Goal: Information Seeking & Learning: Learn about a topic

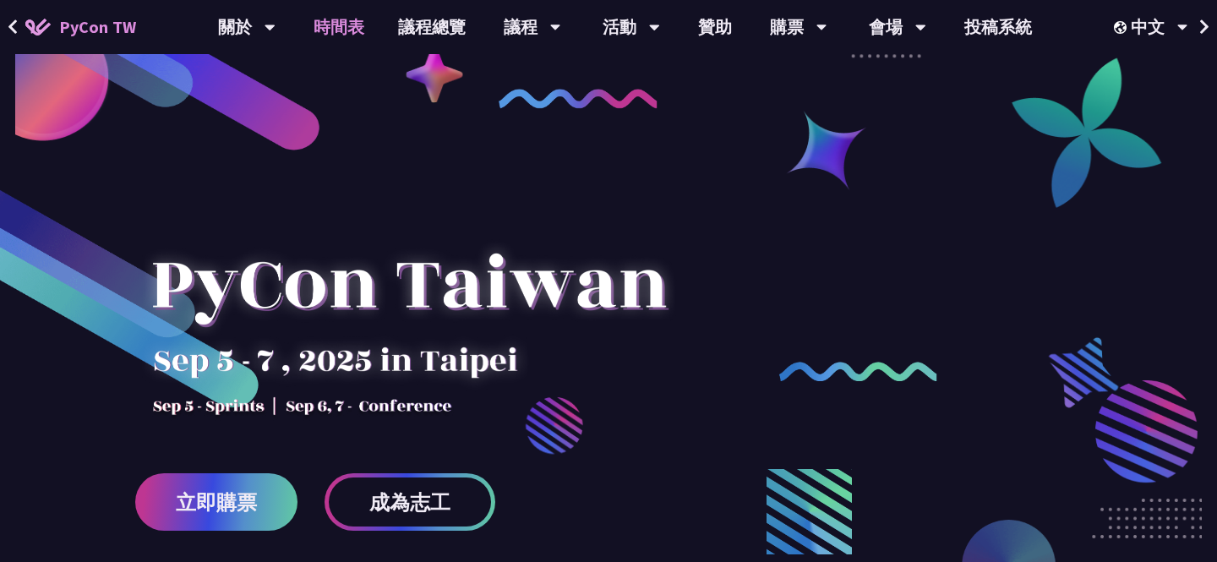
click at [353, 36] on link "時間表" at bounding box center [339, 27] width 85 height 54
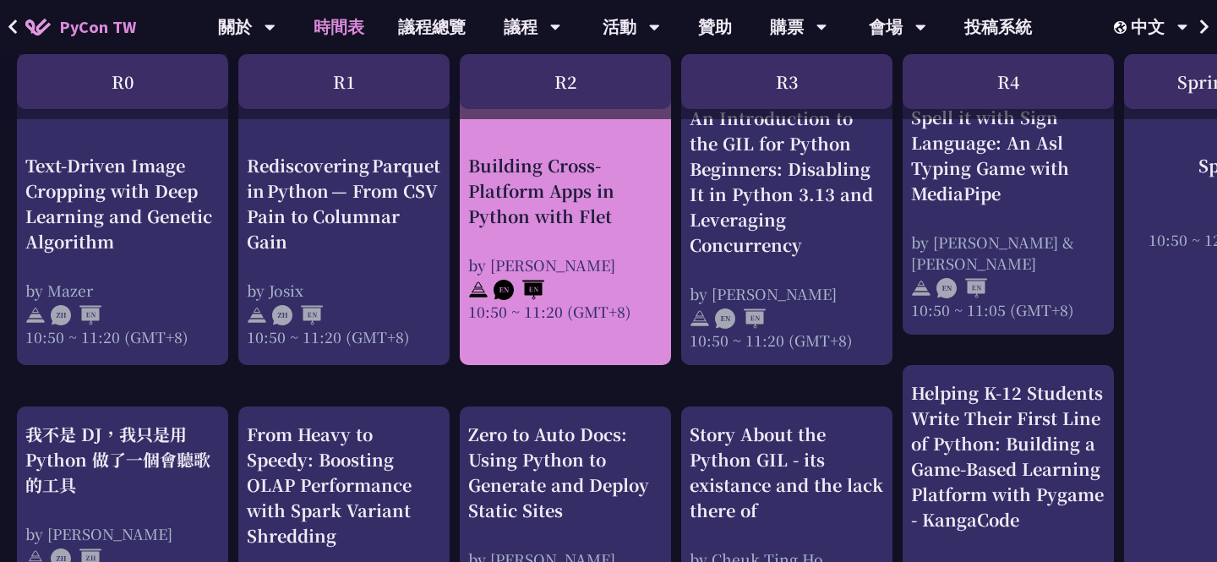
scroll to position [686, 0]
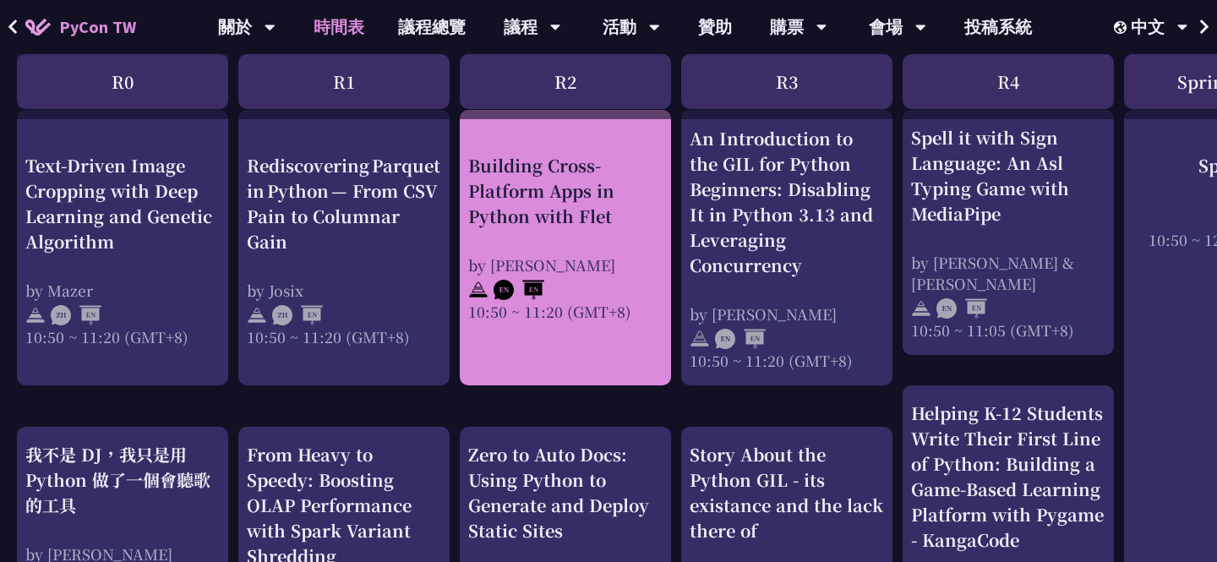
click at [569, 218] on div "Building Cross-Platform Apps in Python with Flet" at bounding box center [565, 190] width 194 height 76
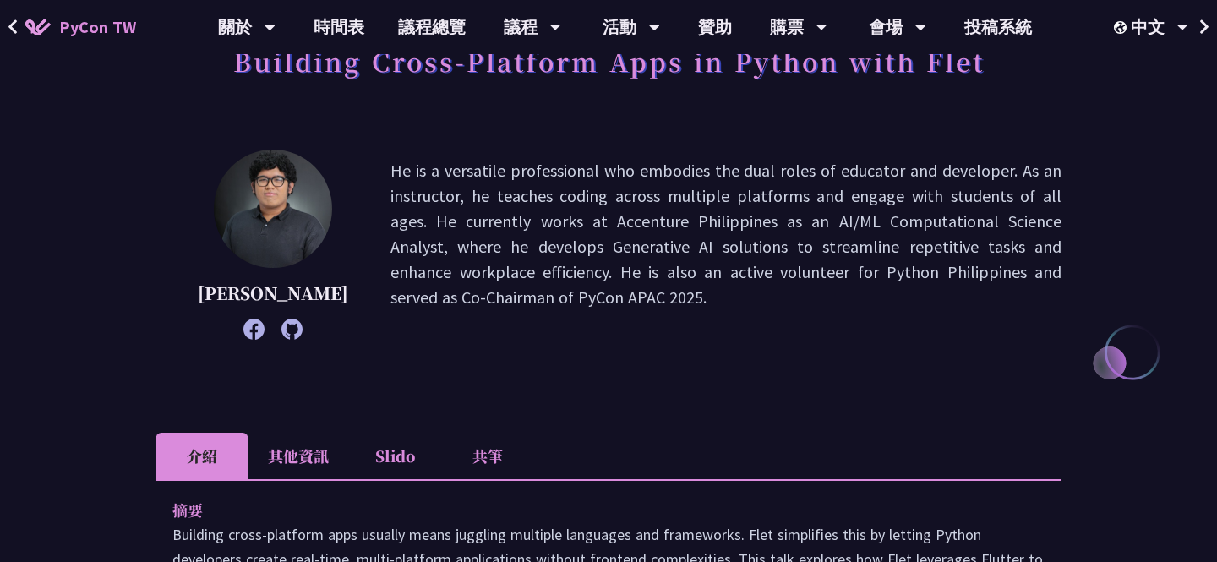
scroll to position [134, 0]
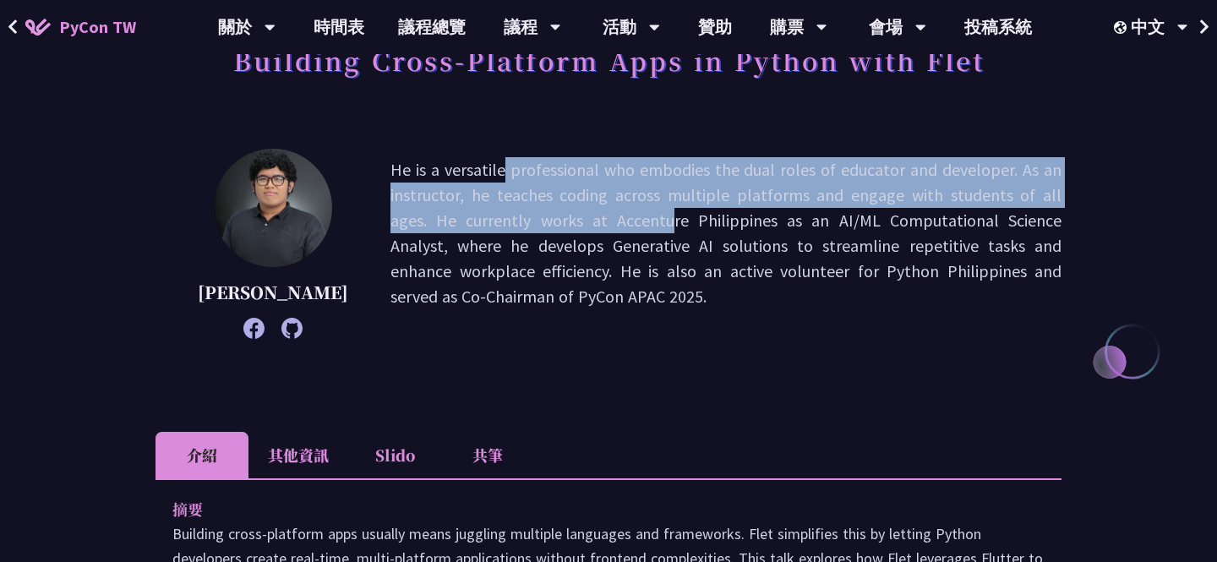
drag, startPoint x: 358, startPoint y: 173, endPoint x: 418, endPoint y: 209, distance: 69.7
click at [419, 209] on p "He is a versatile professional who embodies the dual roles of educator and deve…" at bounding box center [725, 243] width 671 height 173
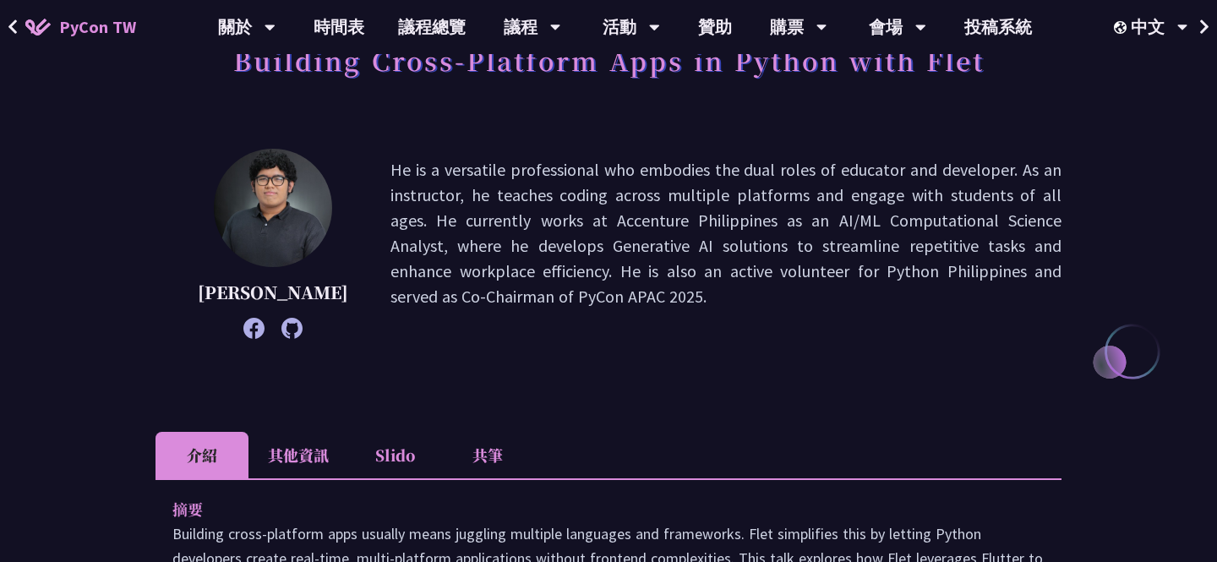
click at [390, 254] on p "He is a versatile professional who embodies the dual roles of educator and deve…" at bounding box center [725, 243] width 671 height 173
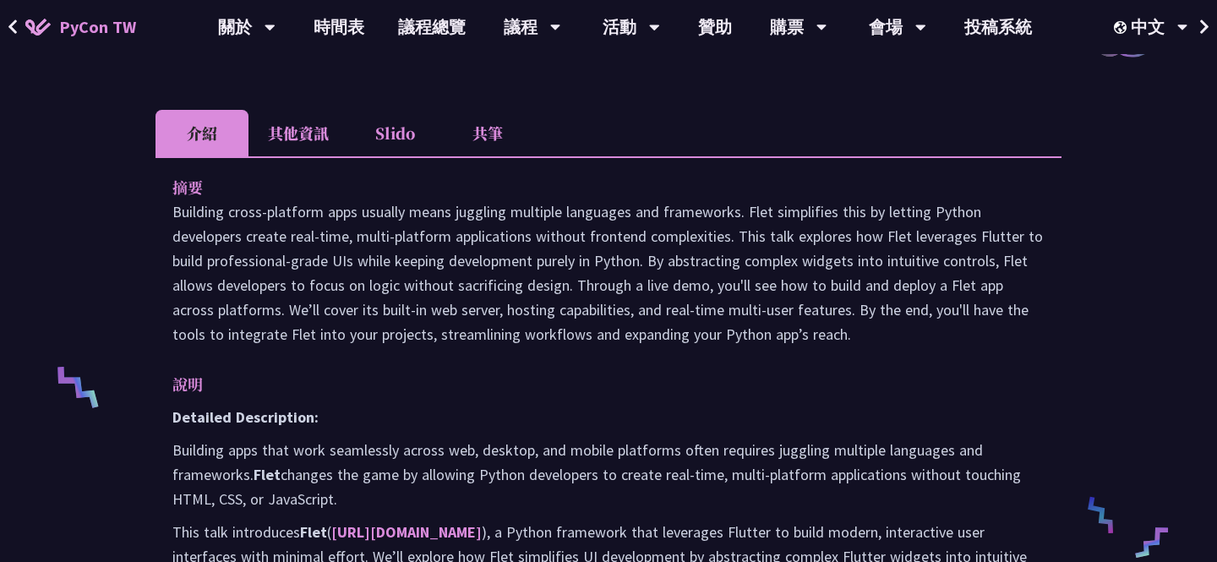
scroll to position [457, 0]
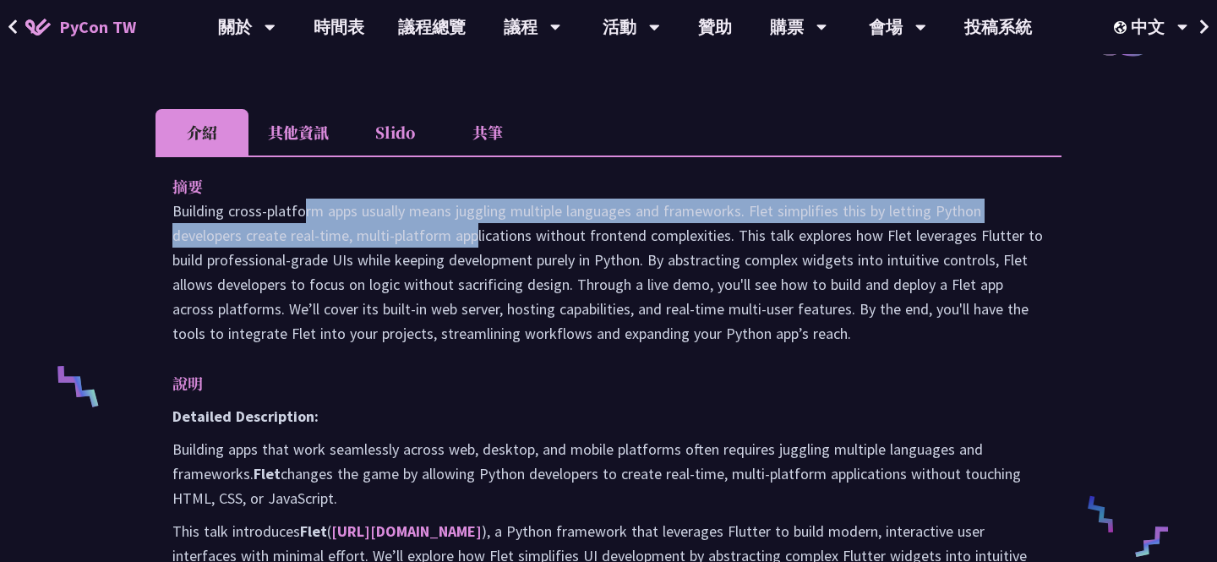
drag, startPoint x: 175, startPoint y: 216, endPoint x: 341, endPoint y: 233, distance: 167.4
click at [341, 233] on p "Building cross-platform apps usually means juggling multiple languages and fram…" at bounding box center [608, 272] width 872 height 147
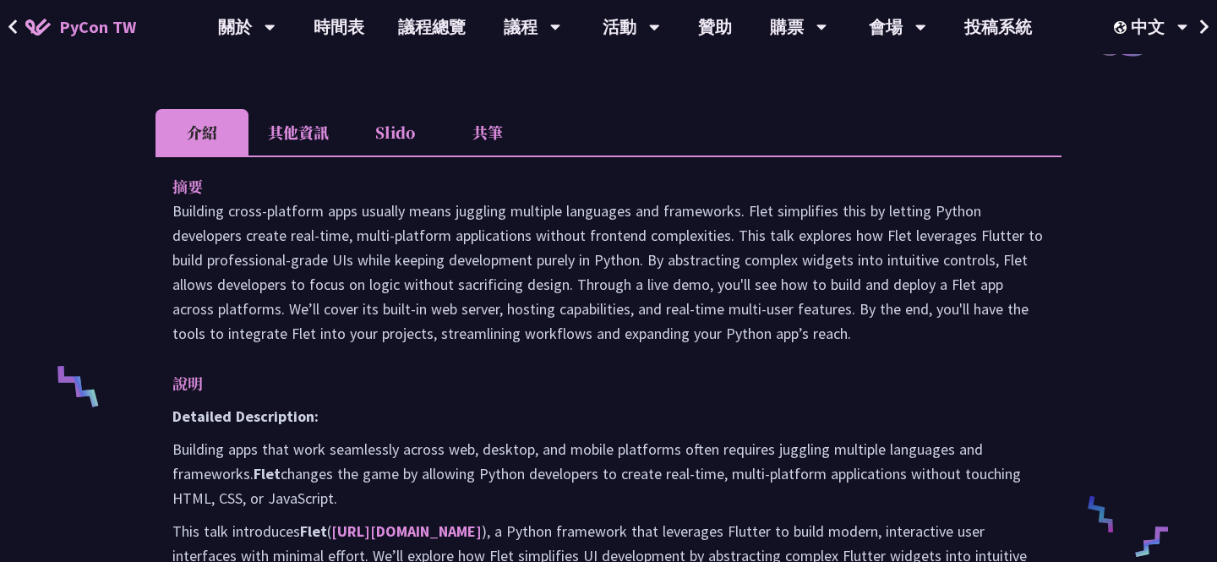
drag, startPoint x: 428, startPoint y: 418, endPoint x: 666, endPoint y: 450, distance: 239.6
click at [243, 376] on p "說明" at bounding box center [591, 383] width 838 height 25
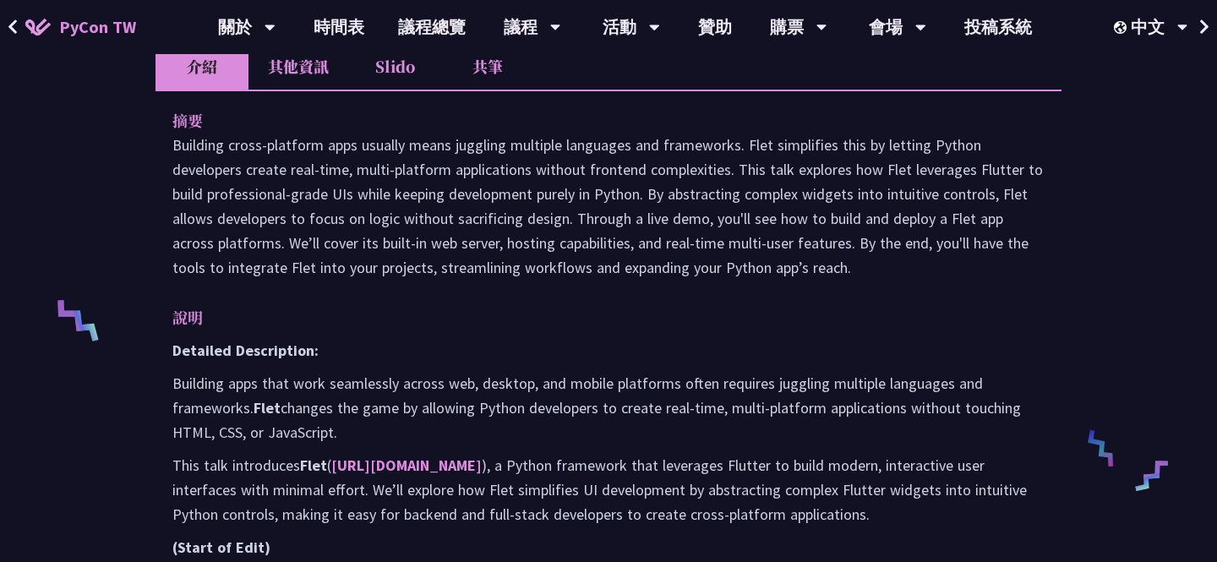
scroll to position [525, 0]
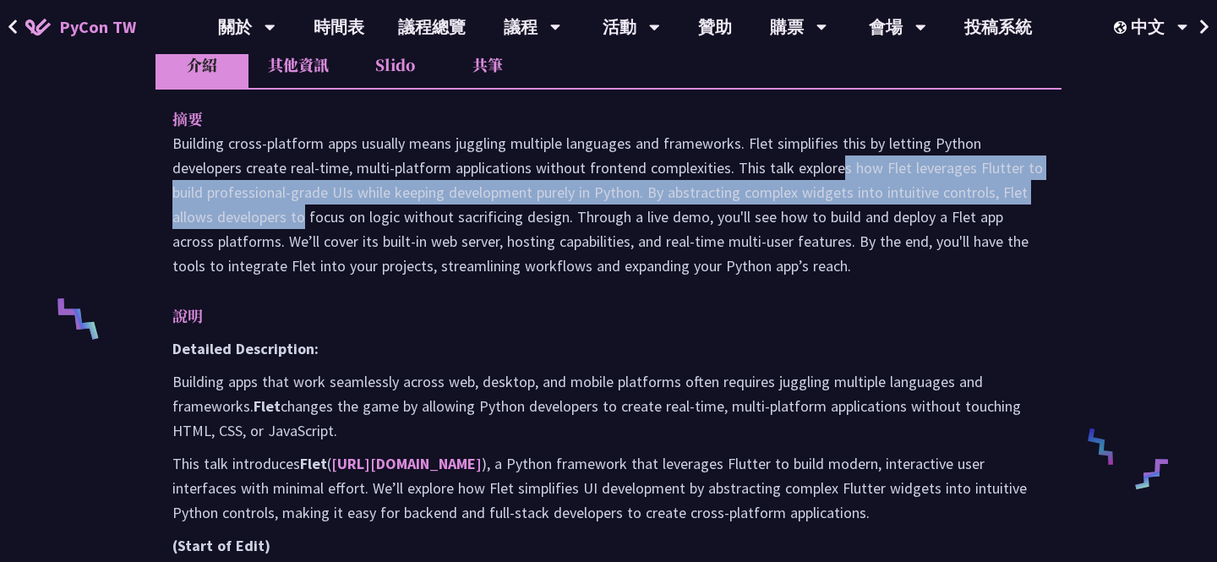
drag, startPoint x: 738, startPoint y: 166, endPoint x: 1041, endPoint y: 197, distance: 305.0
click at [1041, 197] on p "Building cross-platform apps usually means juggling multiple languages and fram…" at bounding box center [608, 204] width 872 height 147
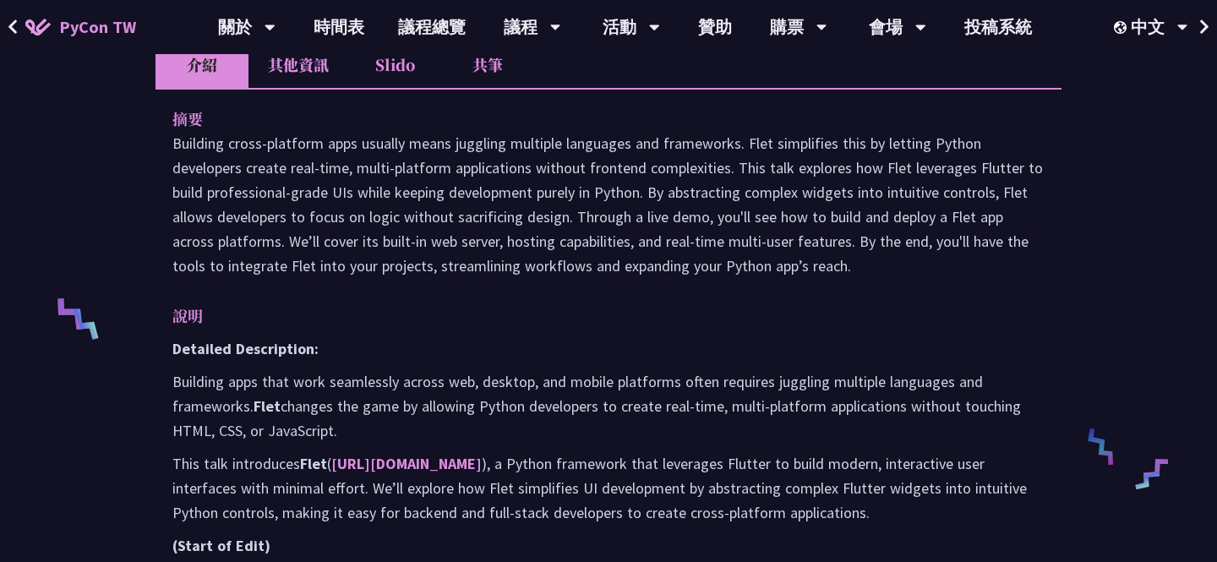
click at [903, 180] on p "Building cross-platform apps usually means juggling multiple languages and fram…" at bounding box center [608, 204] width 872 height 147
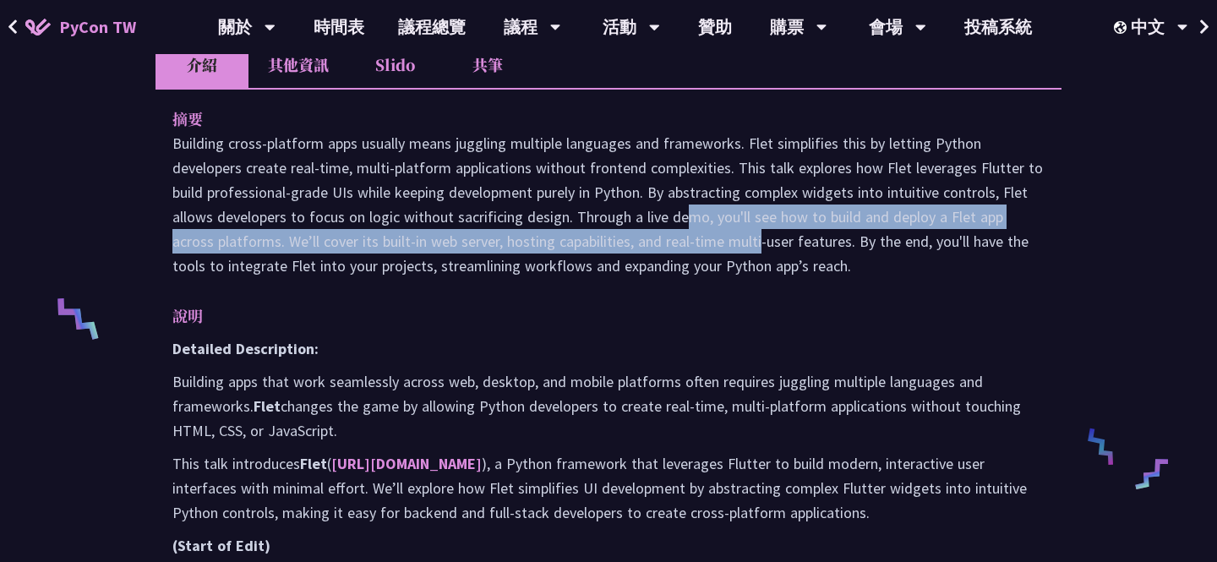
drag, startPoint x: 572, startPoint y: 216, endPoint x: 626, endPoint y: 239, distance: 58.7
click at [627, 239] on p "Building cross-platform apps usually means juggling multiple languages and fram…" at bounding box center [608, 204] width 872 height 147
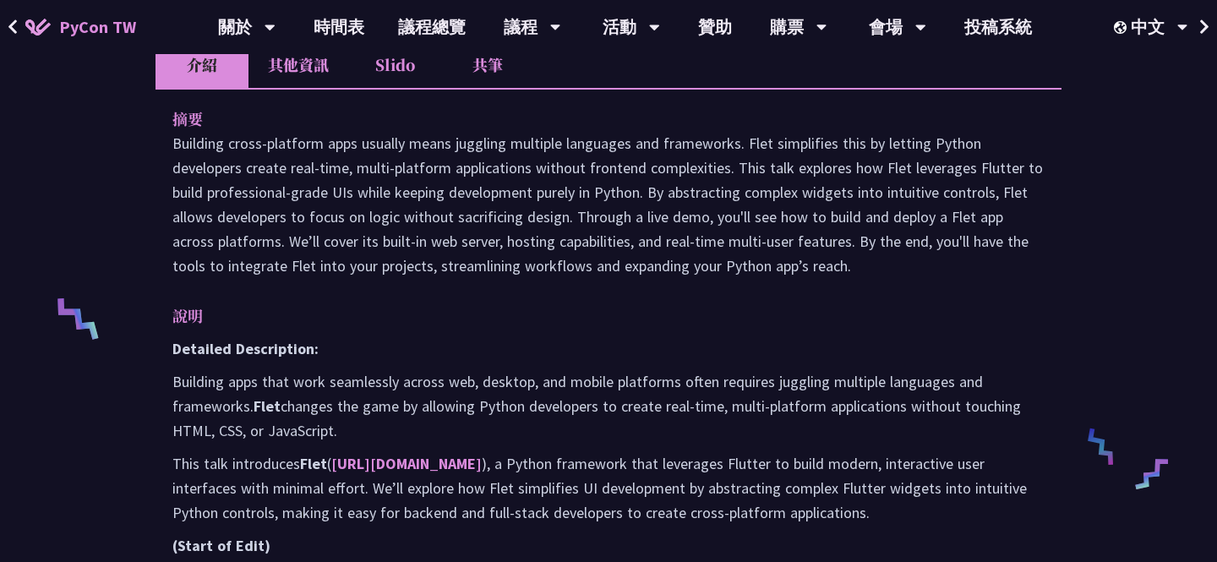
click at [712, 223] on p "Building cross-platform apps usually means juggling multiple languages and fram…" at bounding box center [608, 204] width 872 height 147
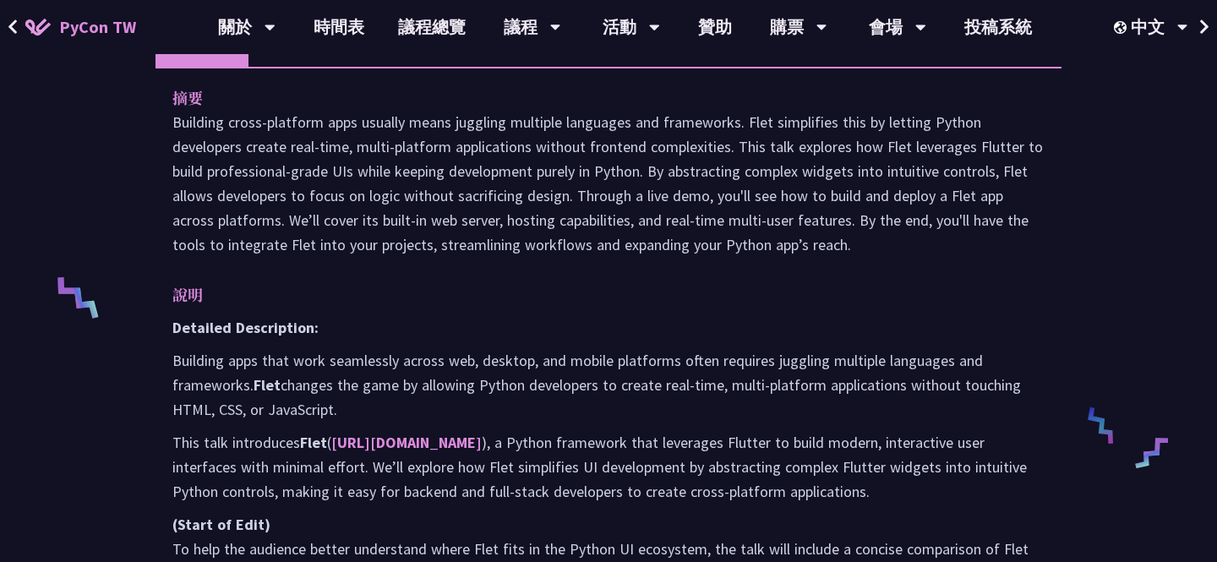
scroll to position [556, 0]
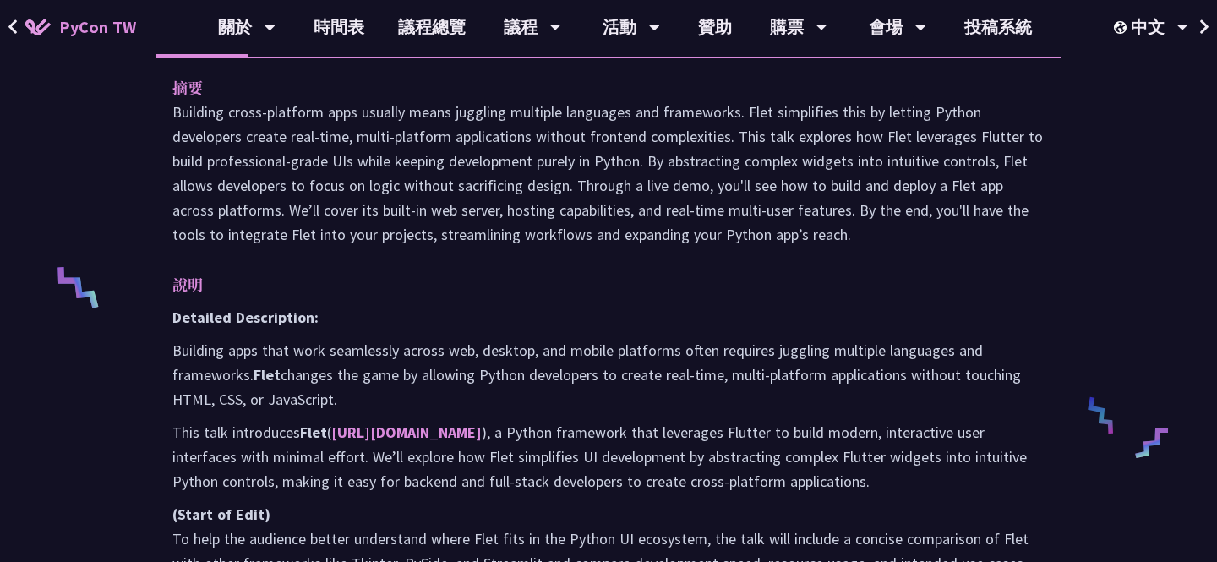
drag, startPoint x: 861, startPoint y: 209, endPoint x: 861, endPoint y: 228, distance: 19.4
click at [861, 228] on p "Building cross-platform apps usually means juggling multiple languages and fram…" at bounding box center [608, 173] width 872 height 147
click at [881, 232] on p "Building cross-platform apps usually means juggling multiple languages and fram…" at bounding box center [608, 173] width 872 height 147
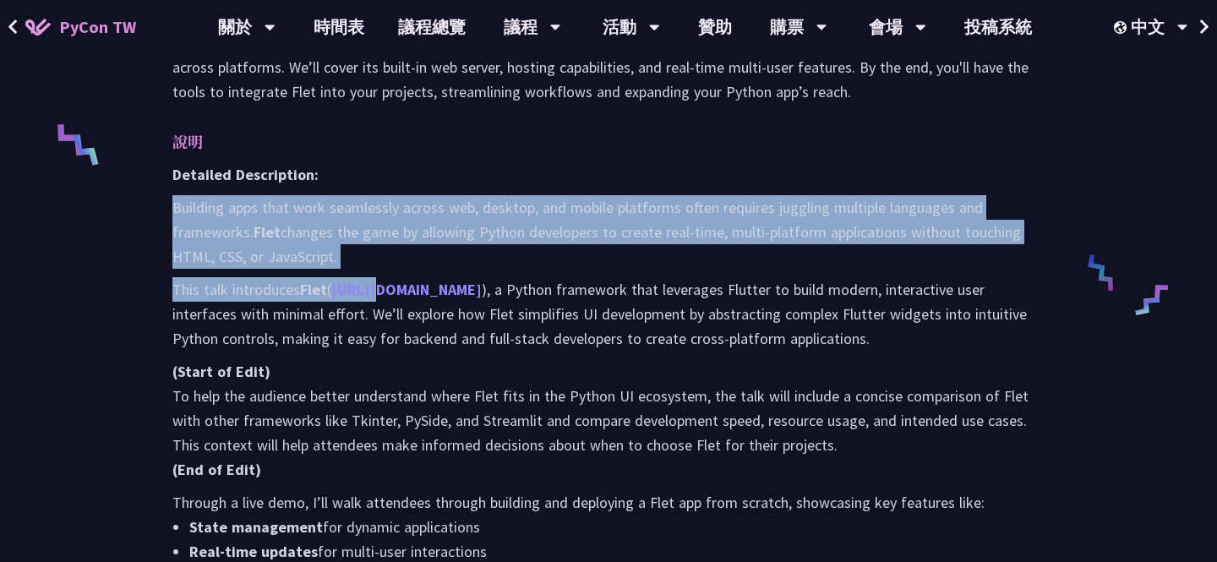
drag, startPoint x: 174, startPoint y: 205, endPoint x: 378, endPoint y: 287, distance: 219.9
click at [378, 287] on div "Detailed Description: Building apps that work seamlessly across web, desktop, a…" at bounding box center [608, 403] width 872 height 483
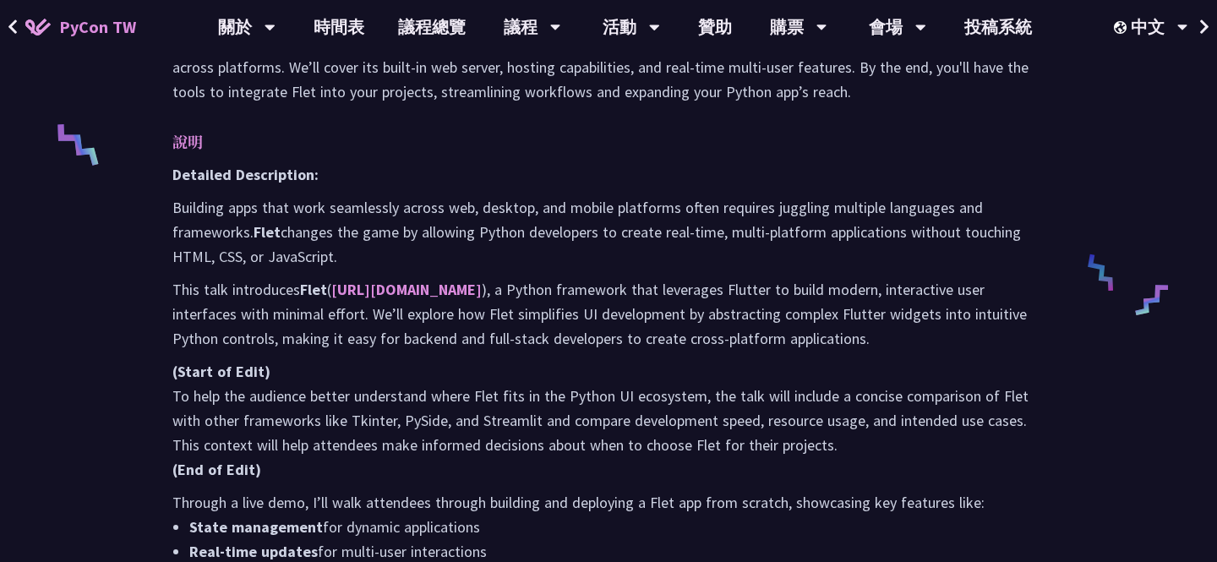
click at [338, 261] on p "Building apps that work seamlessly across web, desktop, and mobile platforms of…" at bounding box center [608, 232] width 872 height 74
drag, startPoint x: 343, startPoint y: 261, endPoint x: 170, endPoint y: 208, distance: 181.3
click at [170, 208] on div "摘要 Building cross-platform apps usually means juggling multiple languages and f…" at bounding box center [609, 301] width 906 height 774
click at [177, 208] on p "Building apps that work seamlessly across web, desktop, and mobile platforms of…" at bounding box center [608, 232] width 872 height 74
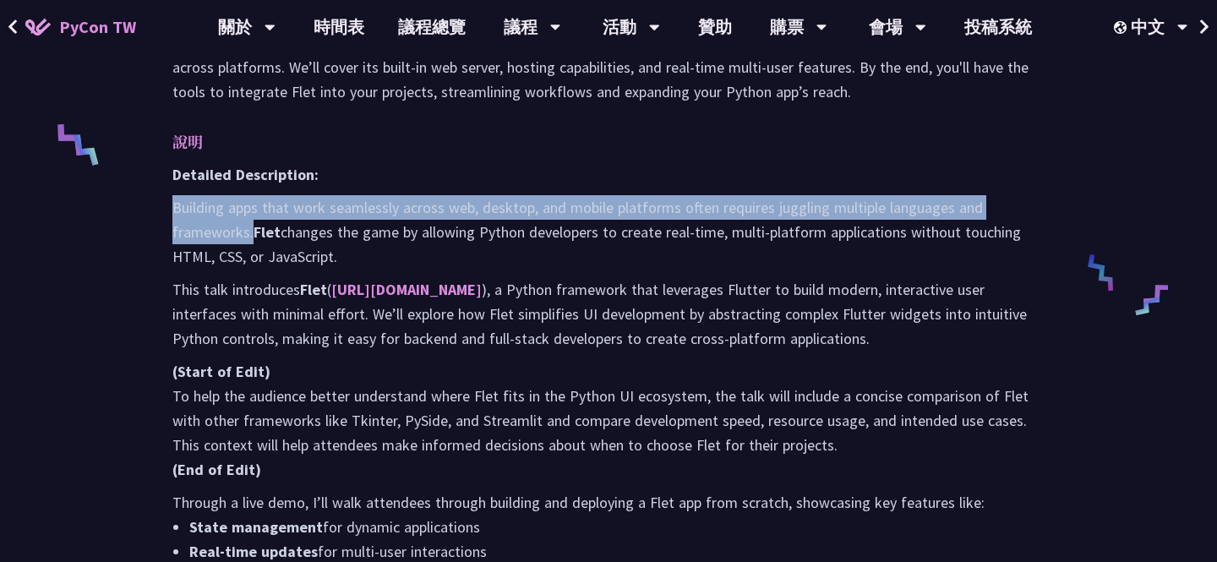
drag, startPoint x: 175, startPoint y: 205, endPoint x: 251, endPoint y: 238, distance: 82.9
click at [251, 238] on p "Building apps that work seamlessly across web, desktop, and mobile platforms of…" at bounding box center [608, 232] width 872 height 74
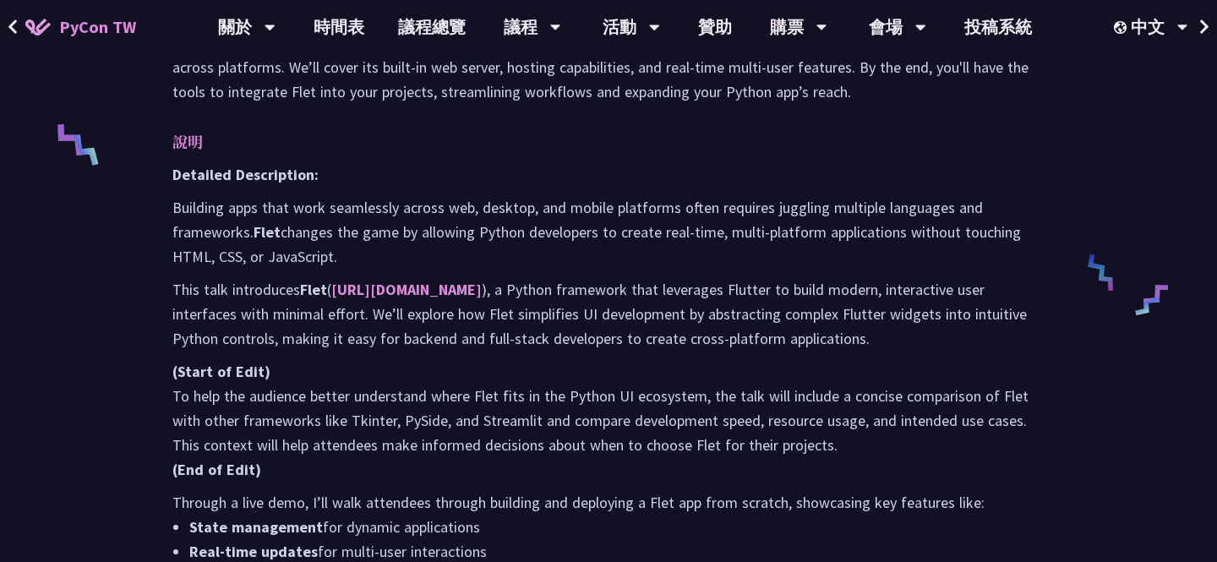
click at [245, 243] on p "Building apps that work seamlessly across web, desktop, and mobile platforms of…" at bounding box center [608, 232] width 872 height 74
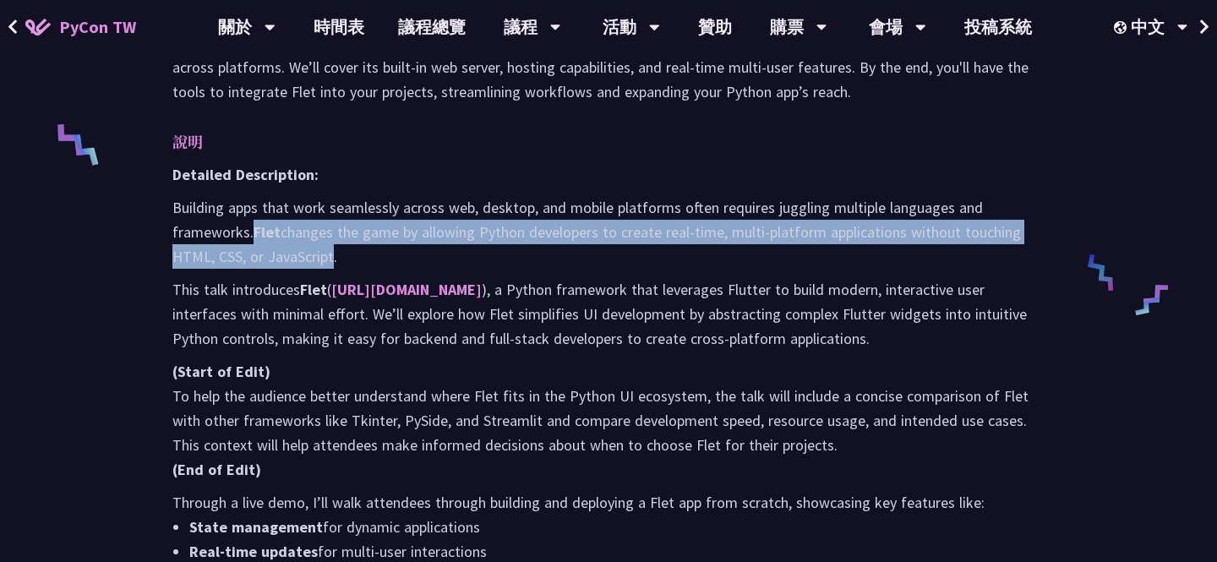
drag, startPoint x: 256, startPoint y: 232, endPoint x: 333, endPoint y: 262, distance: 82.7
click at [333, 262] on p "Building apps that work seamlessly across web, desktop, and mobile platforms of…" at bounding box center [608, 232] width 872 height 74
click at [366, 280] on link "[URL][DOMAIN_NAME]" at bounding box center [406, 289] width 150 height 19
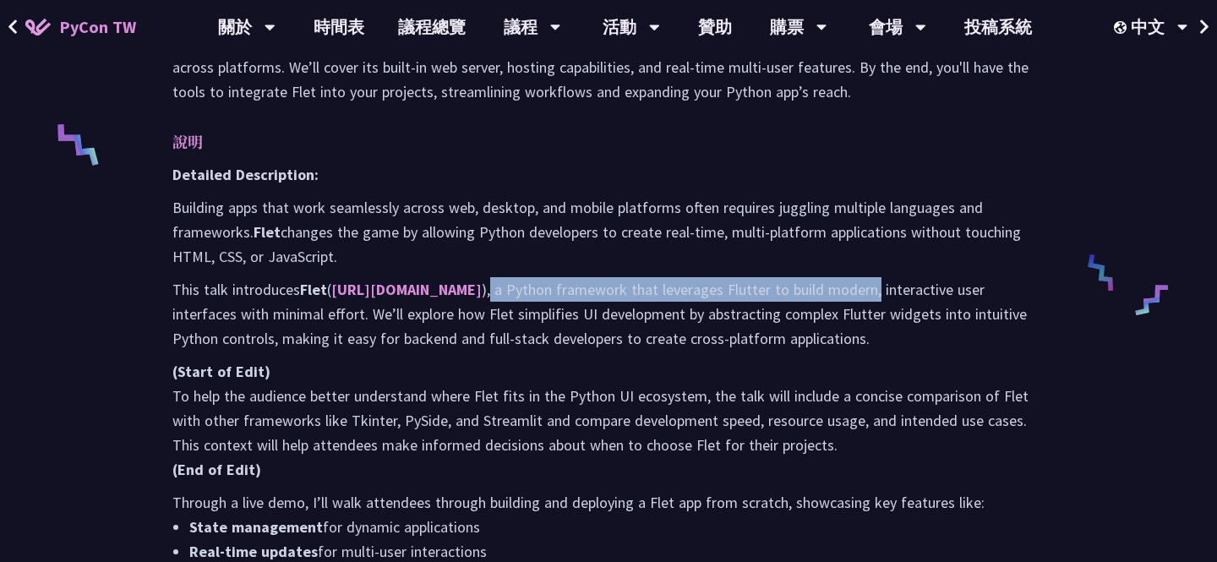
drag, startPoint x: 449, startPoint y: 287, endPoint x: 830, endPoint y: 297, distance: 381.3
click at [831, 297] on p "This talk introduces Flet ( [URL][DOMAIN_NAME] ), a Python framework that lever…" at bounding box center [608, 314] width 872 height 74
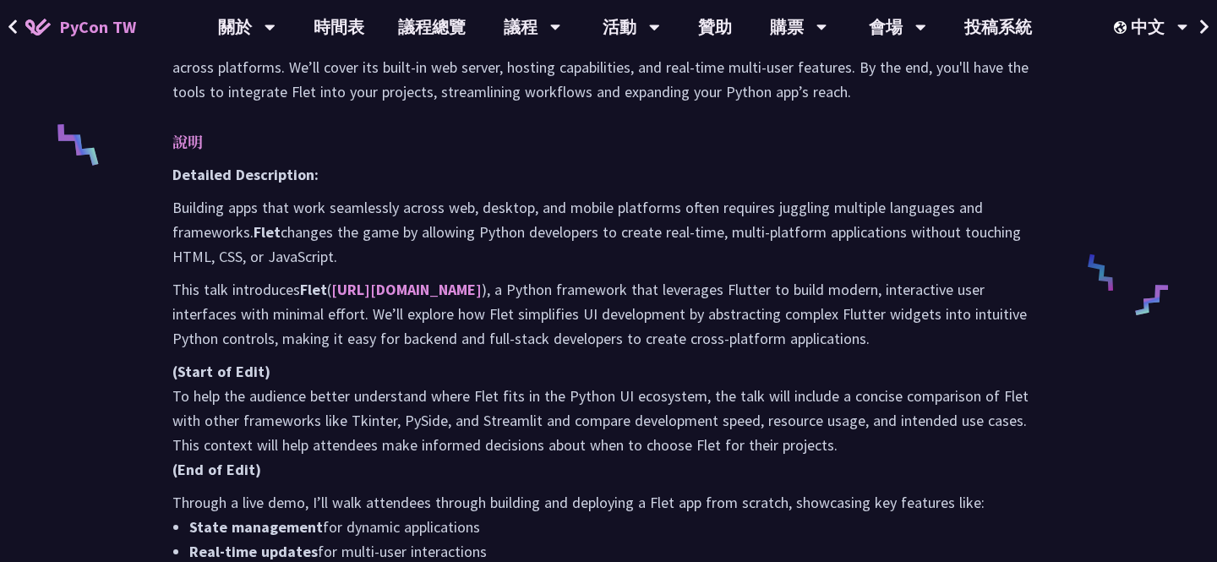
click at [821, 314] on p "This talk introduces Flet ( [URL][DOMAIN_NAME] ), a Python framework that lever…" at bounding box center [608, 314] width 872 height 74
drag, startPoint x: 676, startPoint y: 282, endPoint x: 730, endPoint y: 285, distance: 54.1
click at [730, 285] on p "This talk introduces Flet ( [URL][DOMAIN_NAME] ), a Python framework that lever…" at bounding box center [608, 314] width 872 height 74
click at [751, 292] on p "This talk introduces Flet ( [URL][DOMAIN_NAME] ), a Python framework that lever…" at bounding box center [608, 314] width 872 height 74
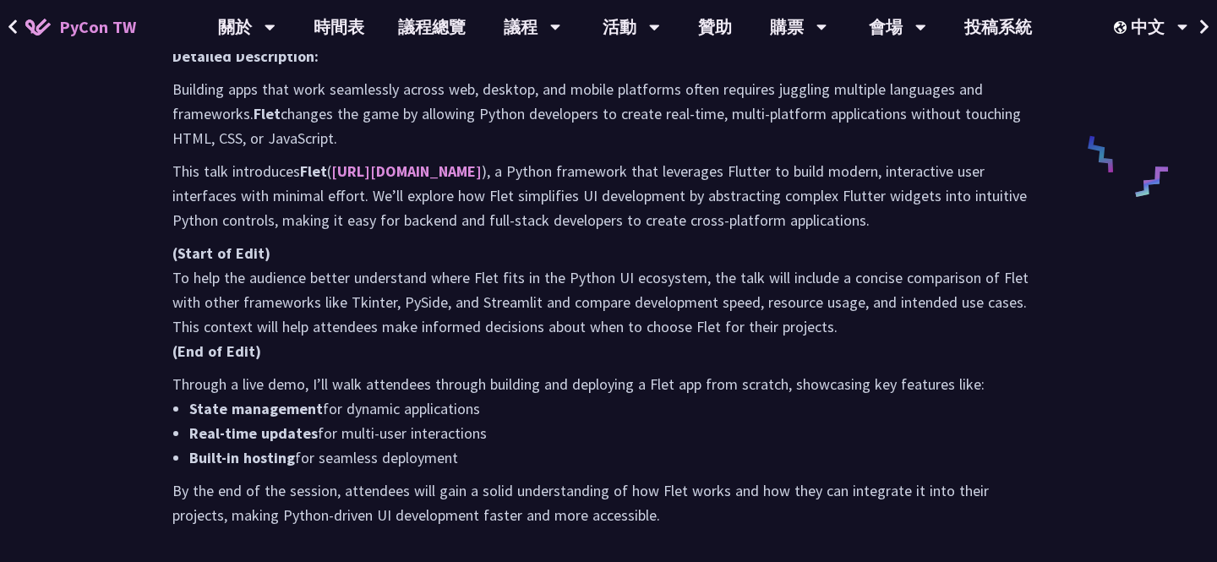
scroll to position [831, 0]
